Goal: Task Accomplishment & Management: Use online tool/utility

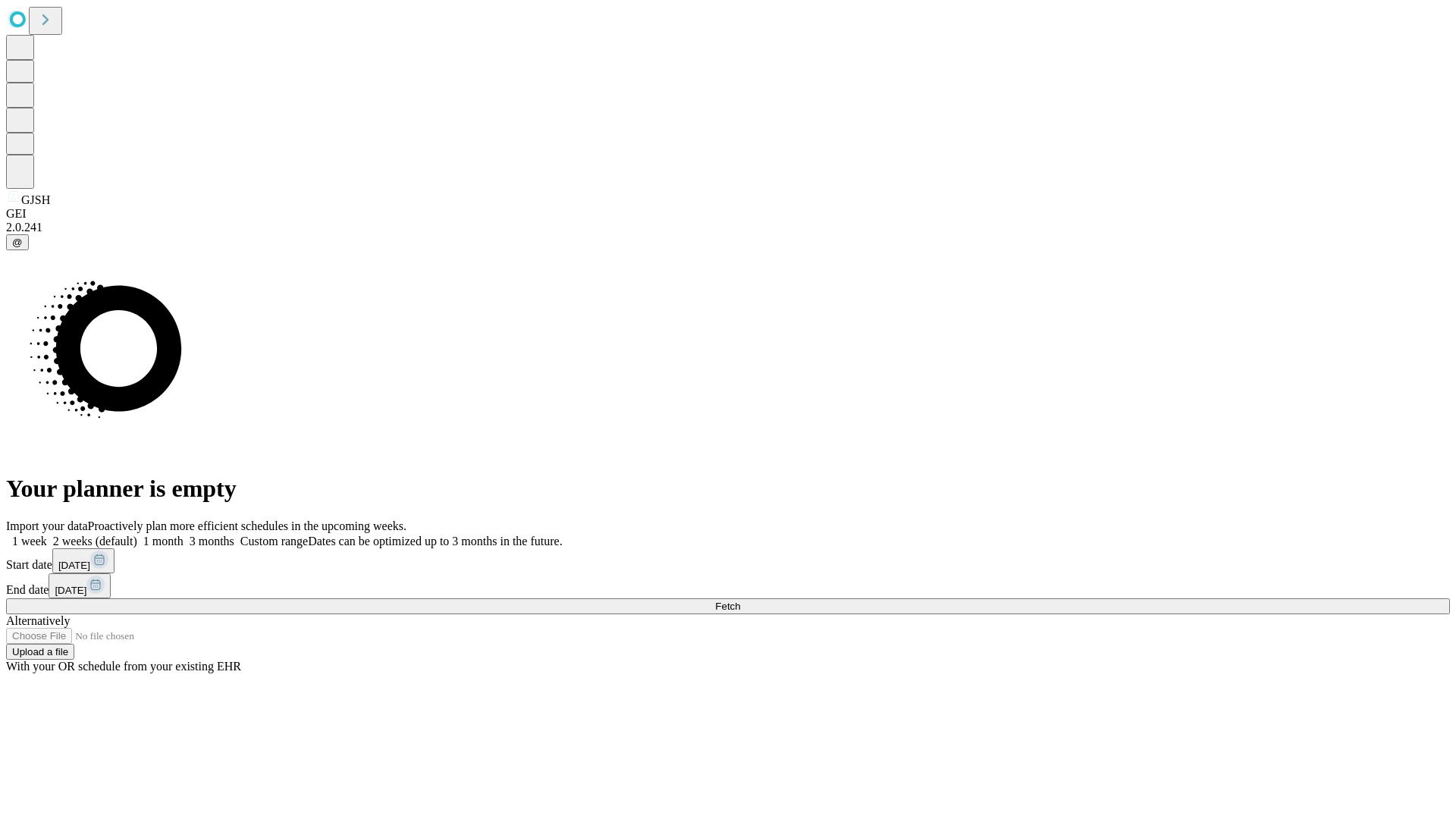
click at [740, 601] on span "Fetch" at bounding box center [728, 606] width 25 height 12
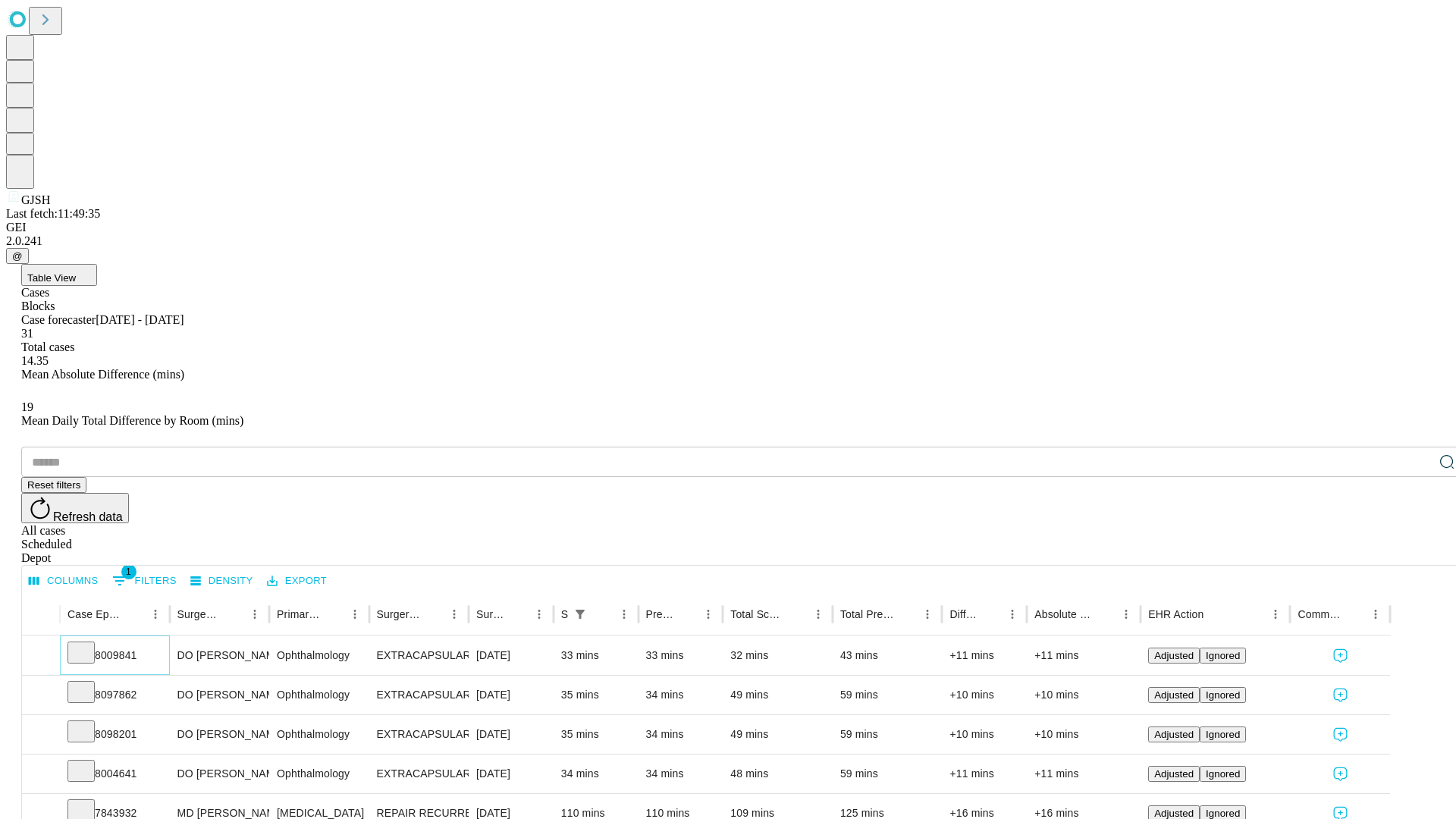
click at [88, 644] on icon at bounding box center [82, 651] width 15 height 15
